Goal: Task Accomplishment & Management: Use online tool/utility

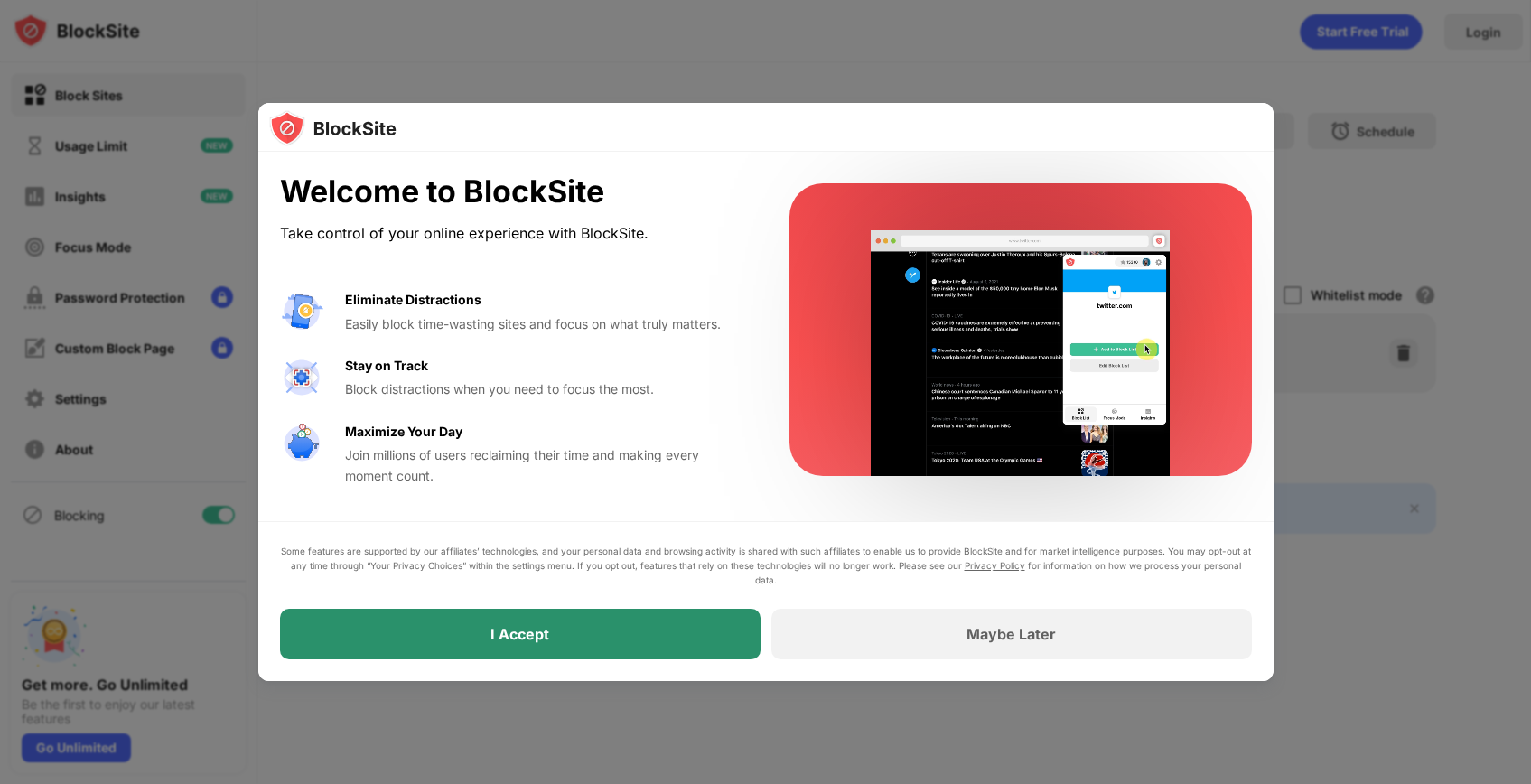
click at [502, 623] on div "I Accept" at bounding box center [520, 634] width 480 height 51
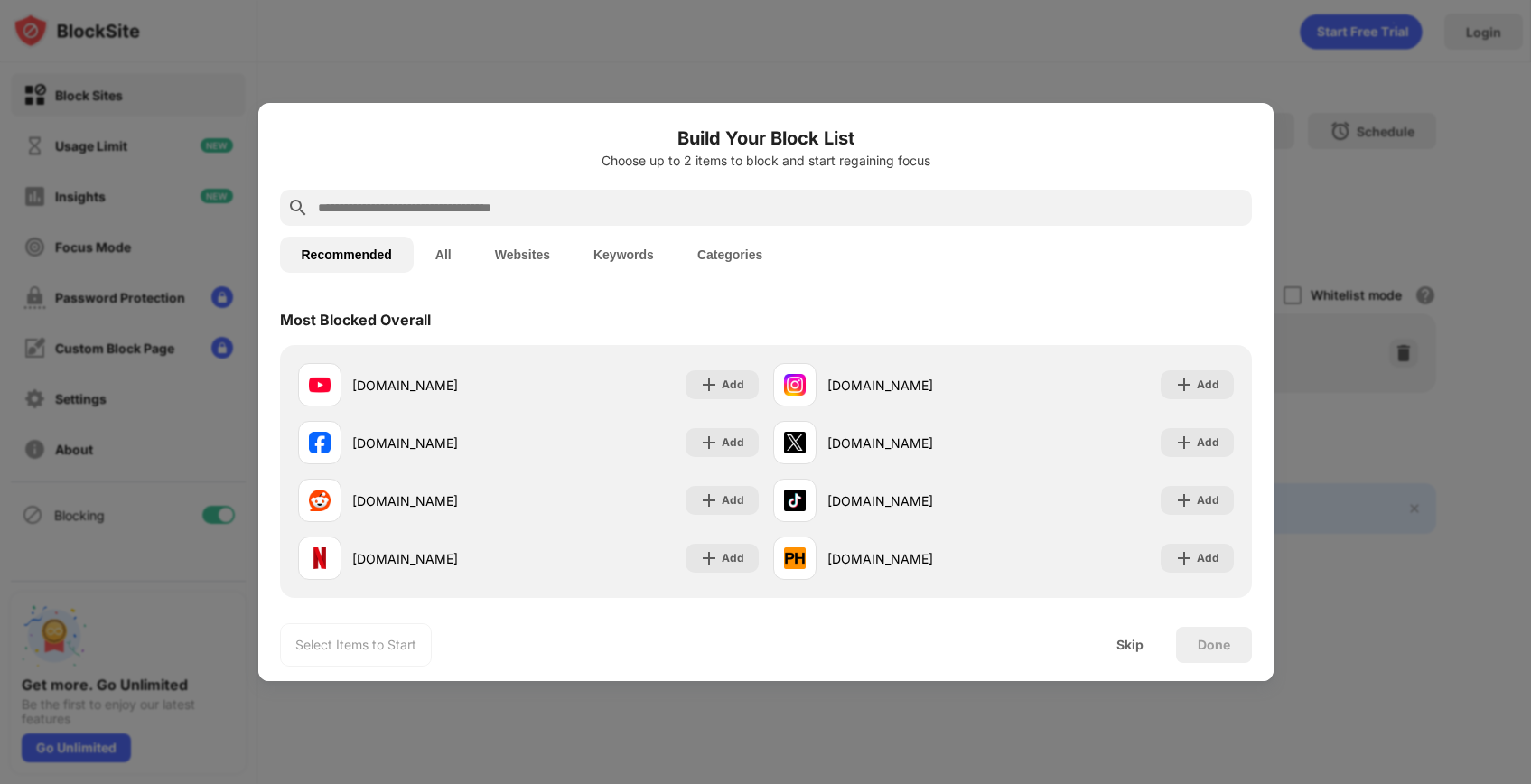
click at [509, 244] on button "Websites" at bounding box center [522, 255] width 98 height 36
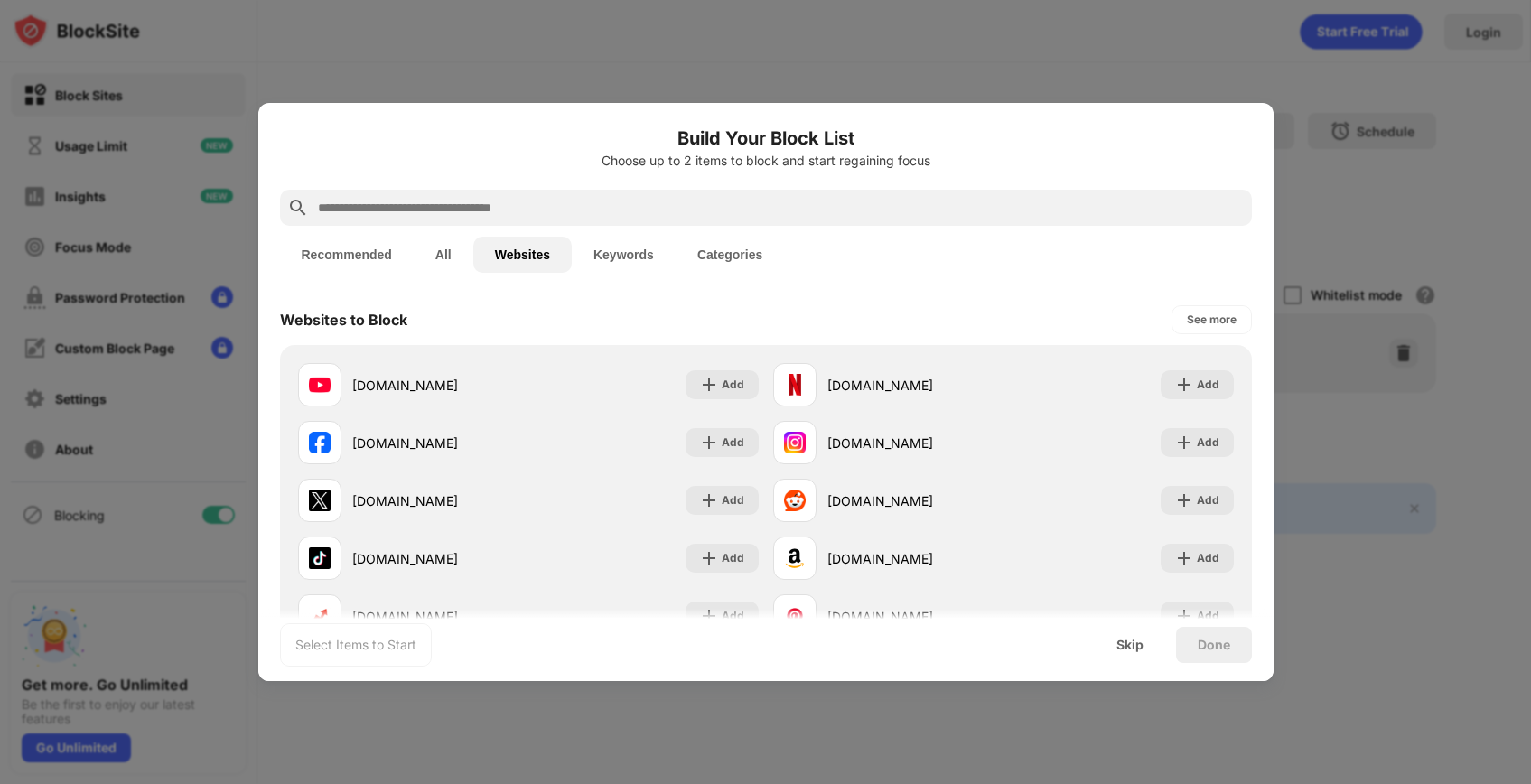
click at [500, 222] on div at bounding box center [766, 208] width 972 height 36
click at [498, 202] on input "text" at bounding box center [780, 207] width 928 height 22
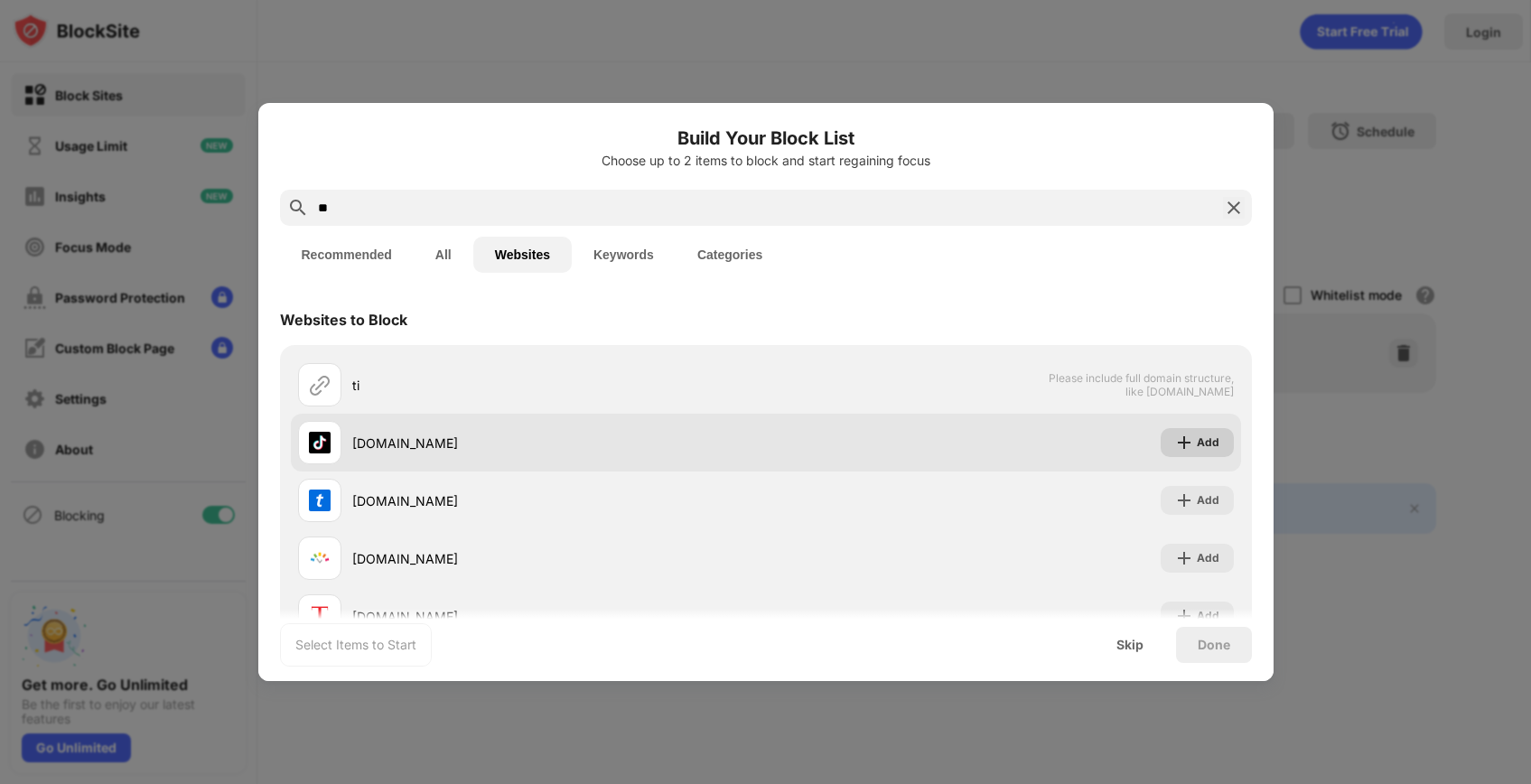
type input "**"
click at [1210, 447] on div "Add" at bounding box center [1208, 442] width 23 height 18
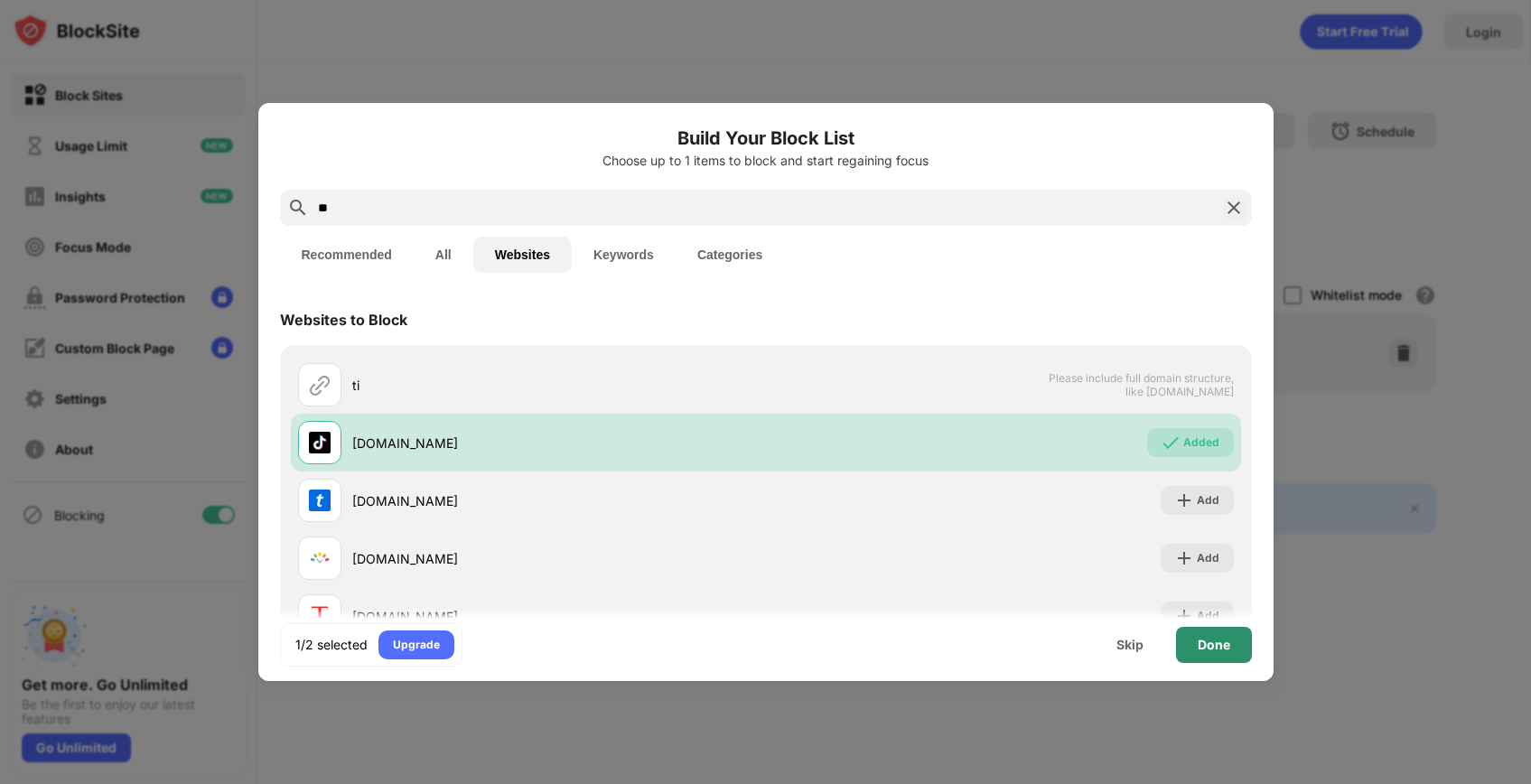
click at [1222, 635] on div "Done" at bounding box center [1214, 645] width 75 height 36
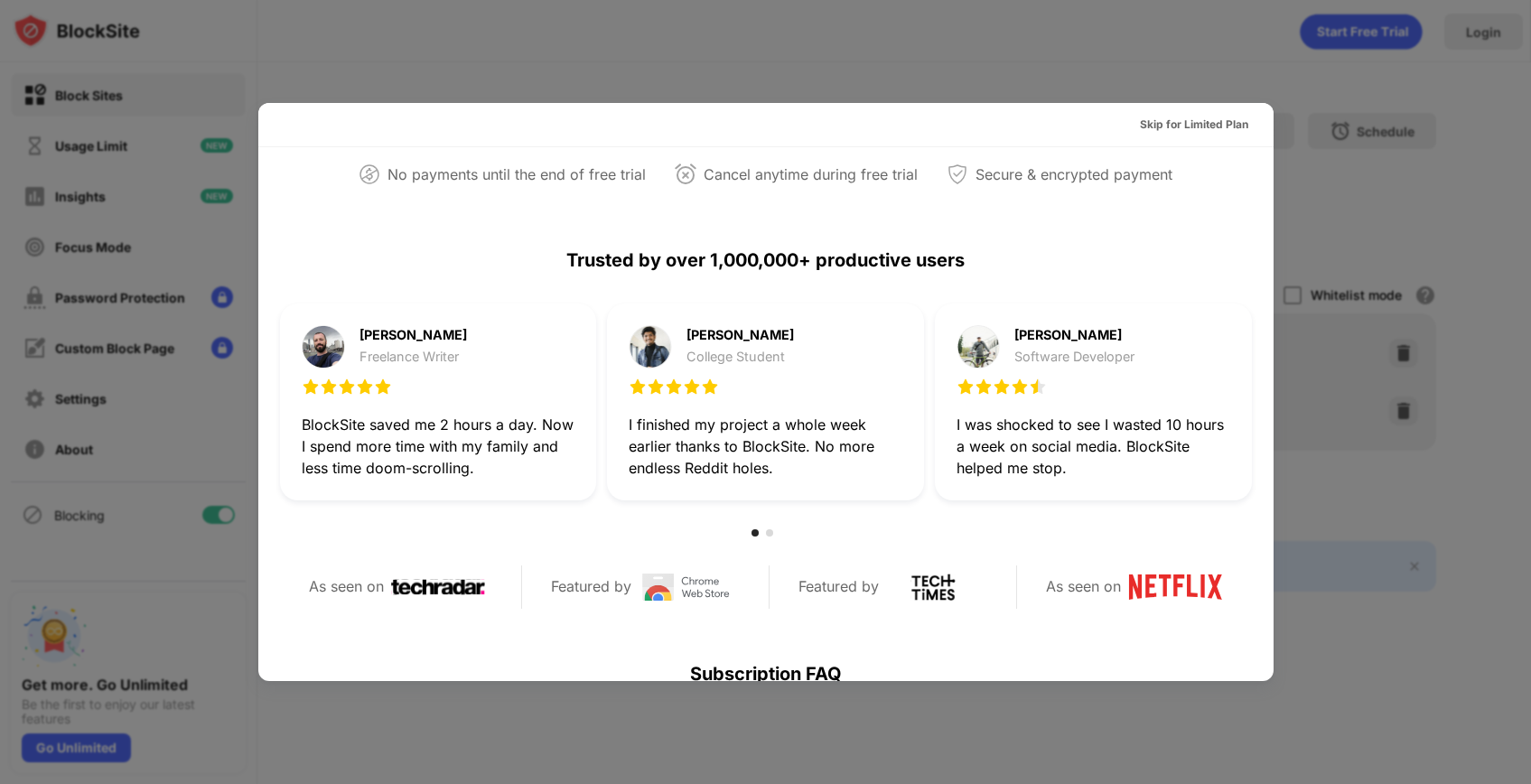
scroll to position [425, 0]
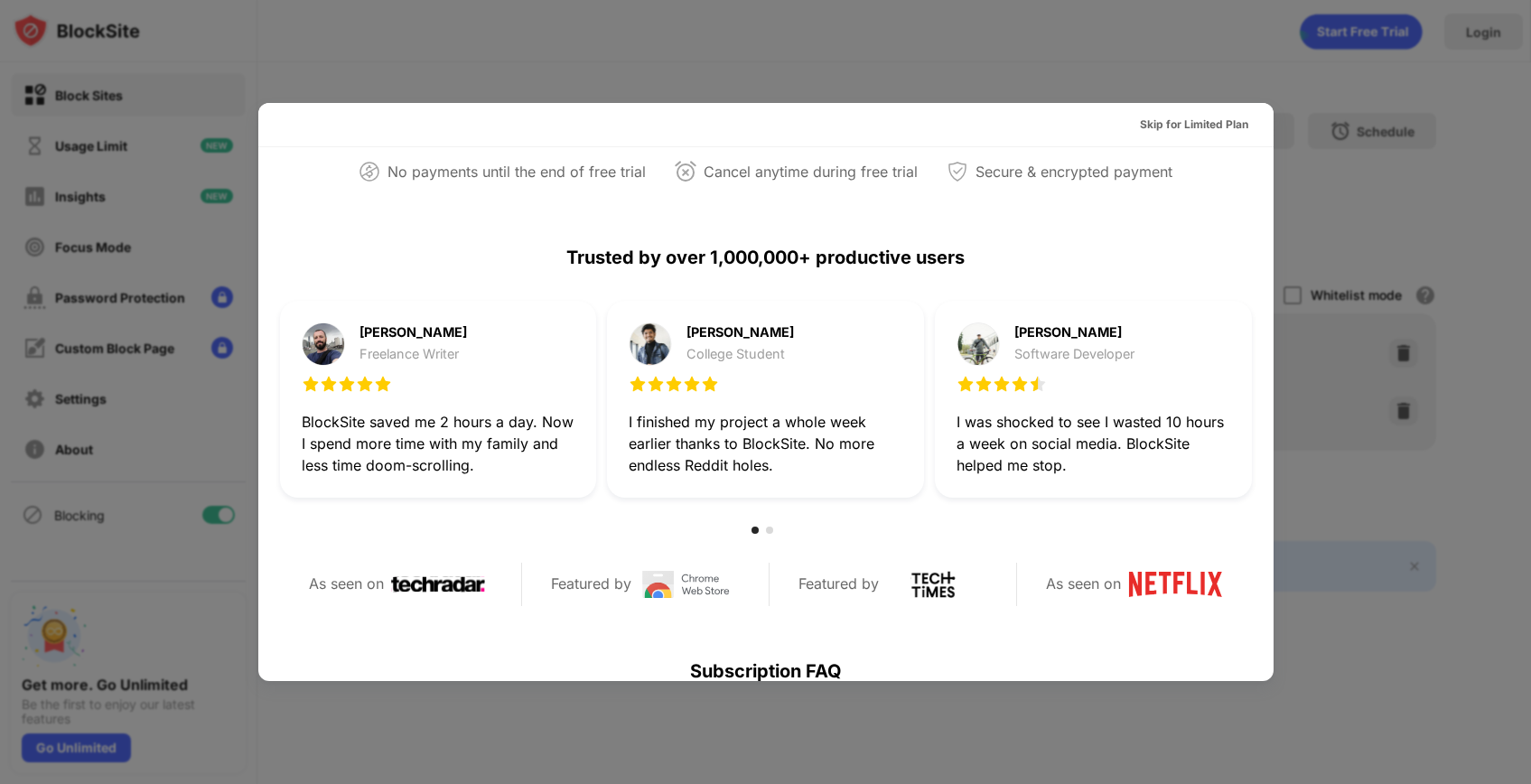
click at [125, 441] on div at bounding box center [765, 392] width 1531 height 784
